Goal: Feedback & Contribution: Submit feedback/report problem

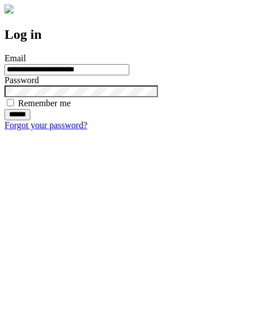
type input "**********"
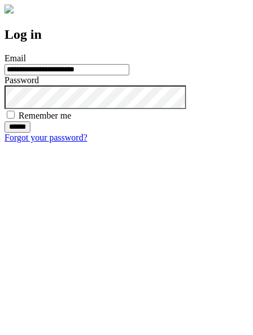
click at [30, 133] on input "******" at bounding box center [17, 126] width 26 height 11
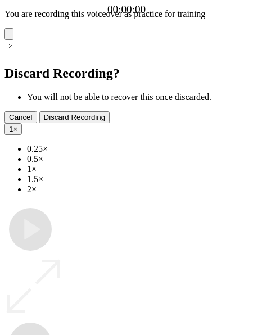
type input "**********"
